Goal: Transaction & Acquisition: Purchase product/service

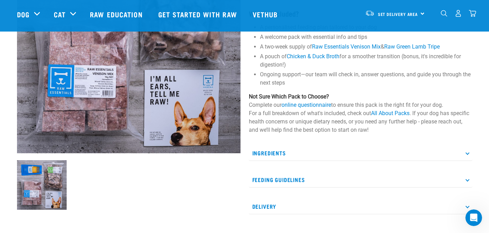
scroll to position [121, 0]
click at [345, 175] on p "Feeding Guidelines" at bounding box center [360, 180] width 223 height 16
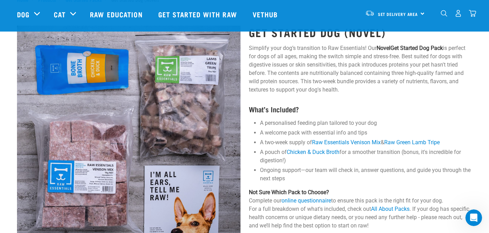
scroll to position [25, 0]
click at [334, 145] on link "Raw Essentials Venison Mix" at bounding box center [346, 142] width 69 height 7
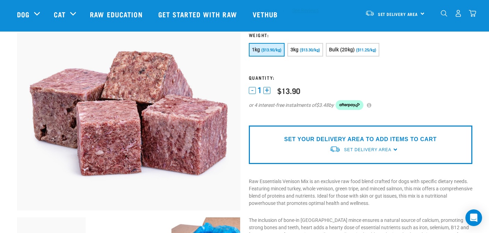
scroll to position [64, 0]
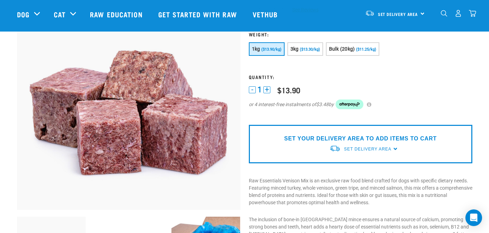
click at [347, 38] on form at bounding box center [360, 75] width 223 height 86
click at [347, 49] on span "Bulk (20kg)" at bounding box center [342, 49] width 26 height 6
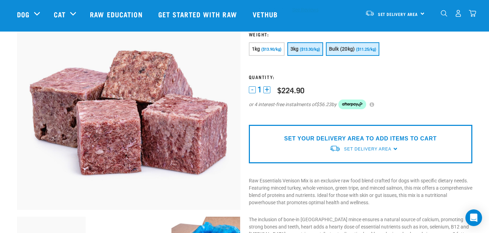
click at [306, 52] on button "3kg ($13.30/kg)" at bounding box center [305, 49] width 36 height 14
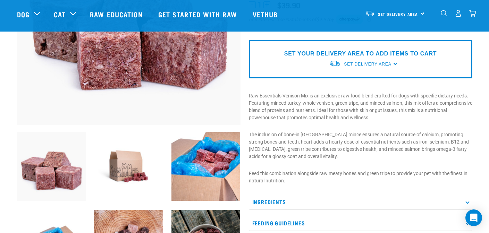
scroll to position [150, 0]
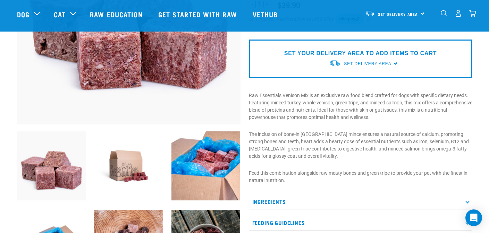
click at [465, 199] on p "Ingredients" at bounding box center [360, 202] width 223 height 16
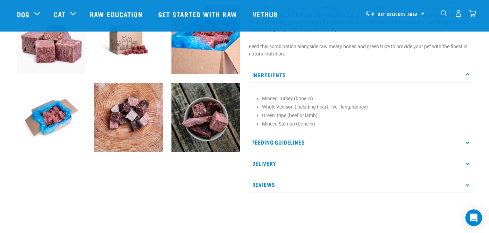
scroll to position [277, 0]
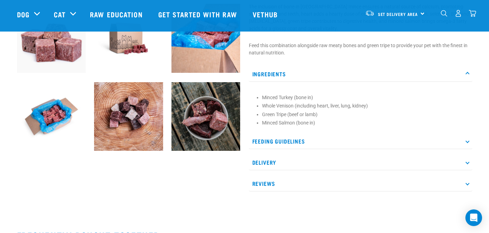
click at [368, 180] on p "Reviews" at bounding box center [360, 184] width 223 height 16
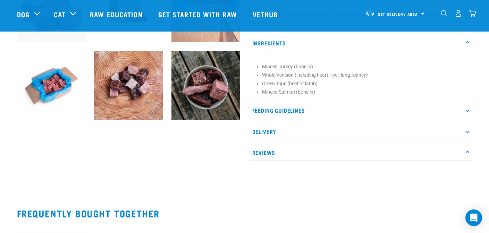
scroll to position [293, 0]
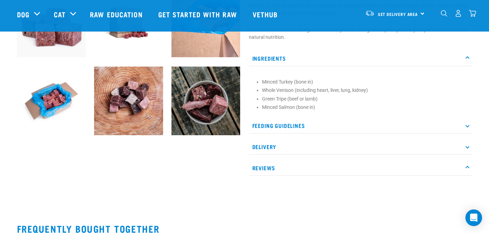
click at [338, 169] on p "Reviews" at bounding box center [360, 168] width 223 height 16
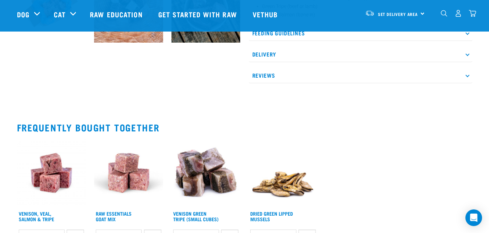
scroll to position [415, 0]
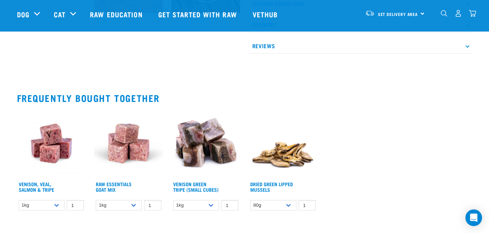
click at [301, 45] on p "Reviews" at bounding box center [360, 46] width 223 height 16
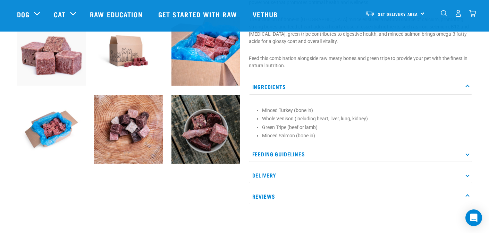
scroll to position [261, 0]
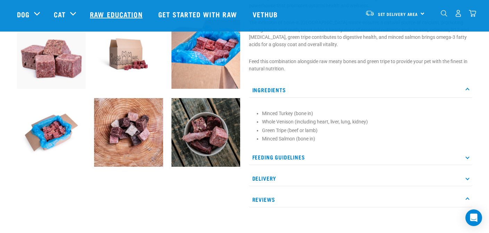
click at [129, 14] on link "Raw Education" at bounding box center [117, 14] width 68 height 28
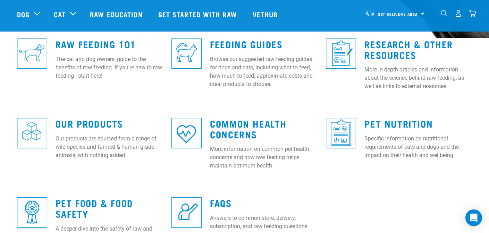
scroll to position [198, 0]
click at [430, 135] on p "Specific information on nutritional requirements of cats and dogs and the impac…" at bounding box center [418, 147] width 108 height 25
click at [414, 124] on link "Pet Nutrition" at bounding box center [398, 123] width 68 height 5
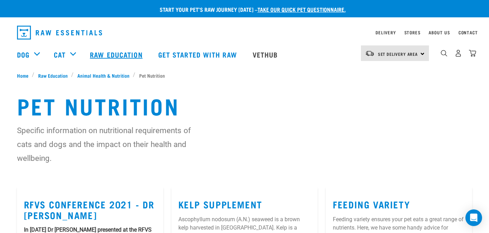
click at [125, 55] on link "Raw Education" at bounding box center [117, 55] width 68 height 28
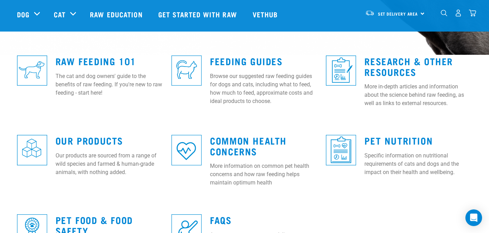
scroll to position [183, 0]
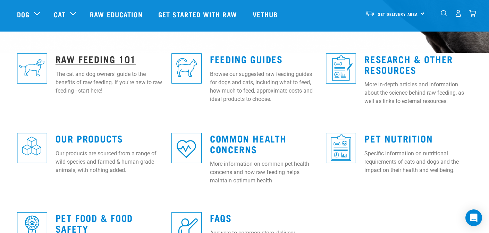
click at [108, 56] on link "Raw Feeding 101" at bounding box center [96, 58] width 80 height 5
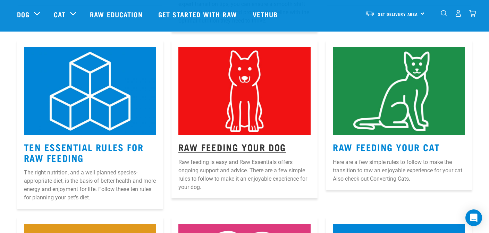
scroll to position [301, 0]
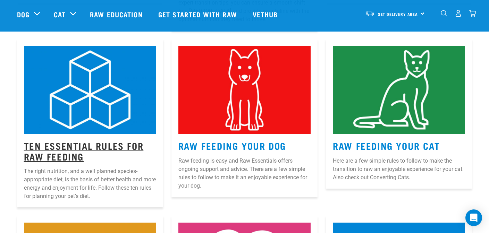
click at [65, 144] on link "Ten Essential Rules for Raw Feeding" at bounding box center [84, 151] width 120 height 16
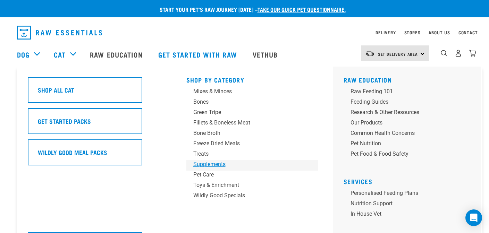
click at [204, 161] on div "Supplements" at bounding box center [247, 164] width 108 height 8
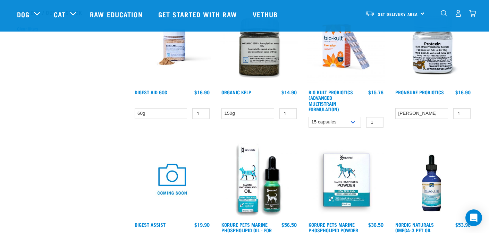
scroll to position [25, 0]
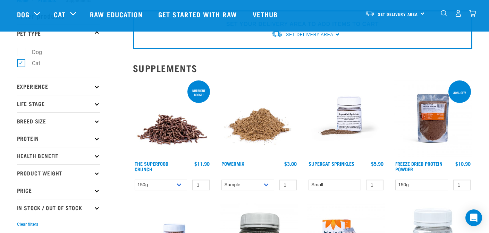
click at [143, 128] on img at bounding box center [172, 118] width 79 height 79
click at [158, 159] on link at bounding box center [172, 156] width 79 height 7
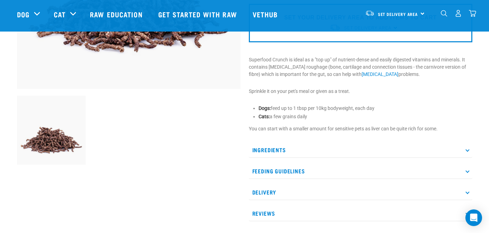
scroll to position [186, 0]
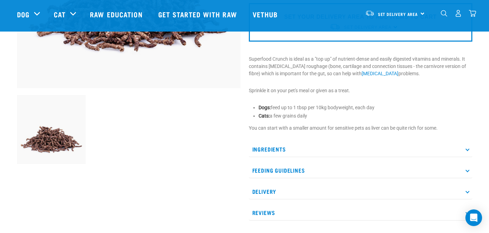
click at [365, 173] on p "Feeding Guidelines" at bounding box center [360, 171] width 223 height 16
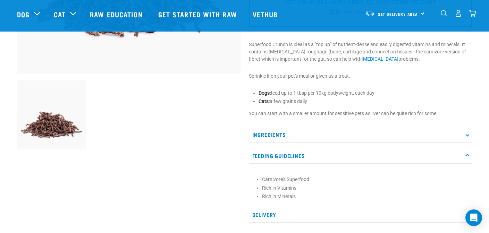
click at [282, 141] on p "Ingredients" at bounding box center [360, 135] width 223 height 16
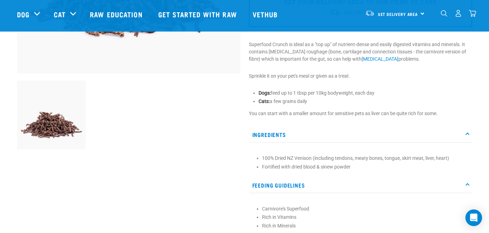
scroll to position [202, 0]
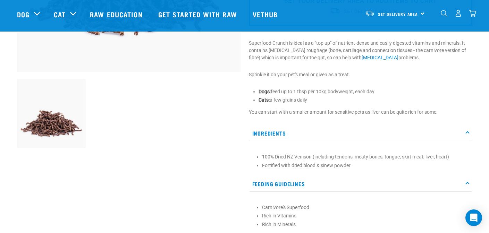
click at [445, 178] on div "Ingredients 100% Dried NZ Venison (including tendons, meaty bones, tongue, skir…" at bounding box center [360, 199] width 223 height 146
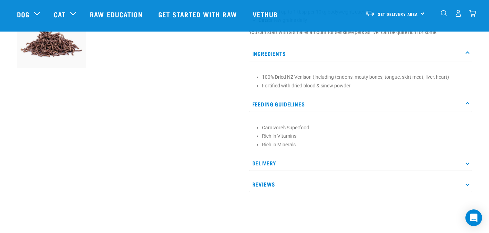
scroll to position [0, 0]
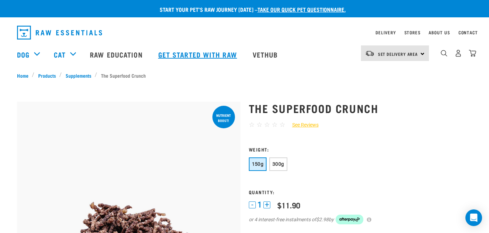
click at [199, 54] on link "Get started with Raw" at bounding box center [198, 55] width 94 height 28
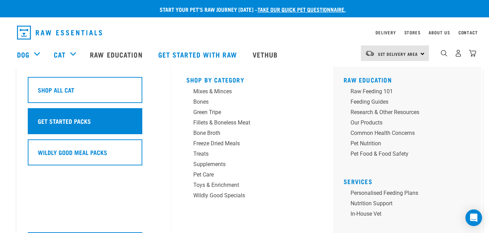
click at [69, 119] on h5 "Get Started Packs" at bounding box center [64, 121] width 53 height 9
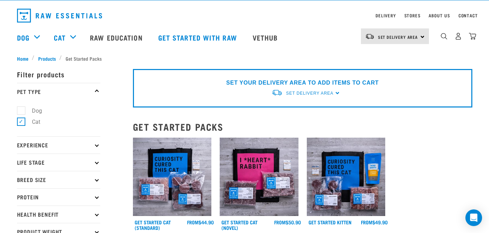
scroll to position [12, 0]
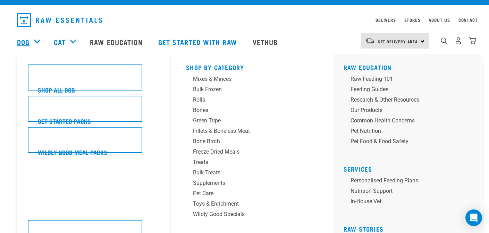
click at [21, 42] on link "Dog" at bounding box center [23, 42] width 12 height 10
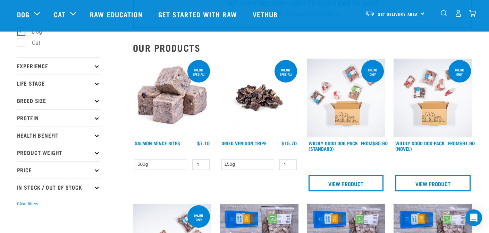
scroll to position [58, 0]
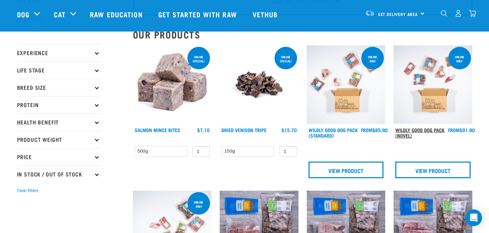
click at [421, 129] on link "Wildly Good Dog Pack (Novel)" at bounding box center [419, 133] width 49 height 8
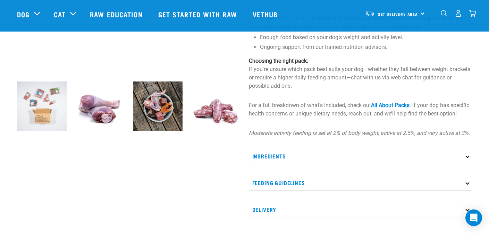
scroll to position [217, 0]
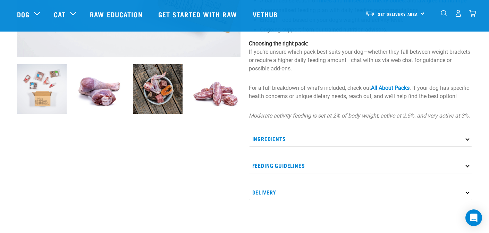
click at [343, 147] on p "Ingredients" at bounding box center [360, 139] width 223 height 16
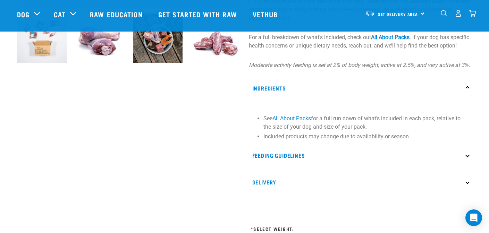
scroll to position [279, 0]
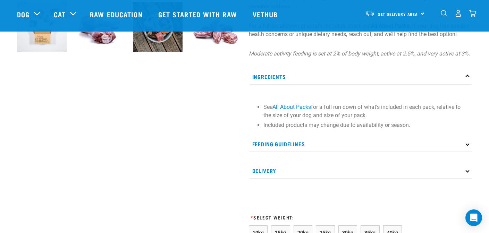
click at [305, 161] on div "Ingredients See All About Packs for a full run down of what's included in each …" at bounding box center [360, 124] width 223 height 110
click at [305, 152] on p "Feeding Guidelines" at bounding box center [360, 144] width 223 height 16
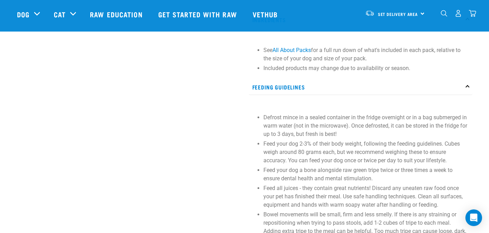
scroll to position [289, 0]
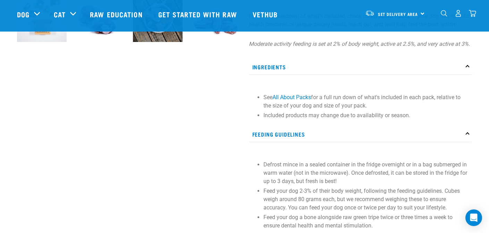
click at [283, 75] on p "Ingredients" at bounding box center [360, 67] width 223 height 16
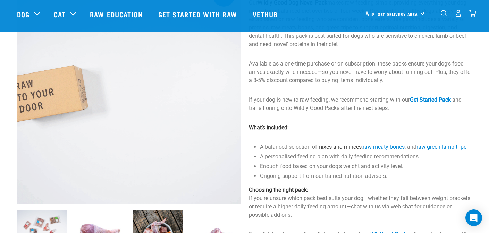
scroll to position [178, 0]
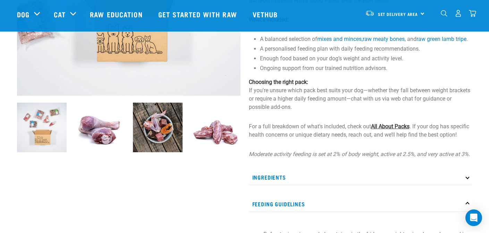
click at [396, 130] on link "All About Packs" at bounding box center [390, 126] width 39 height 7
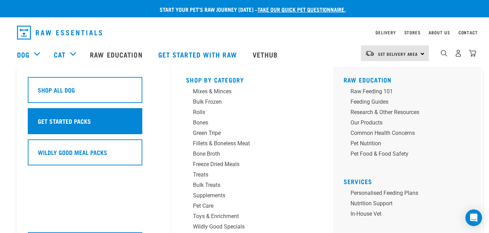
click at [47, 120] on h5 "Get Started Packs" at bounding box center [64, 121] width 53 height 9
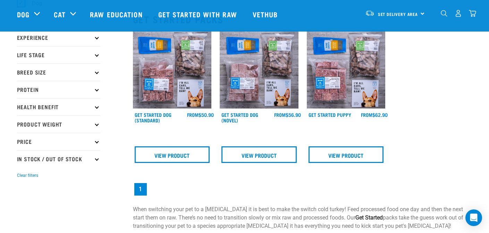
scroll to position [73, 0]
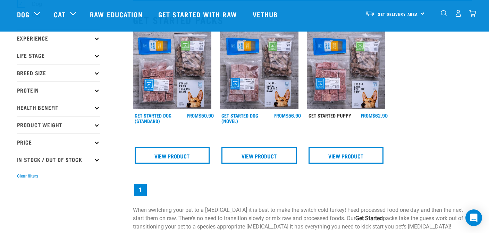
click at [327, 116] on link "Get Started Puppy" at bounding box center [329, 115] width 43 height 2
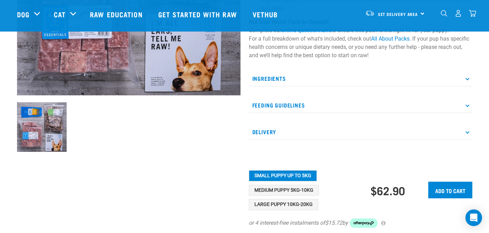
scroll to position [73, 0]
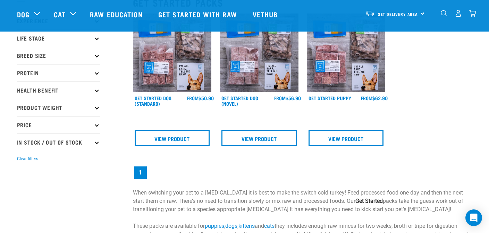
scroll to position [91, 0]
click at [245, 97] on link "Get Started Dog (Novel)" at bounding box center [239, 100] width 37 height 8
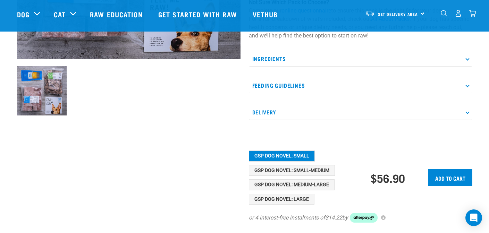
scroll to position [215, 0]
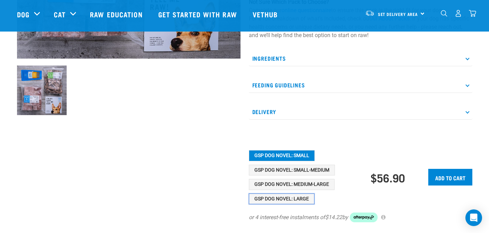
click at [290, 198] on button "GSP Dog Novel: Large" at bounding box center [282, 199] width 66 height 11
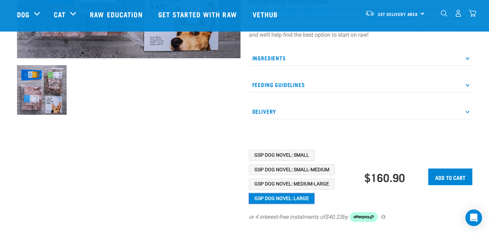
scroll to position [281, 0]
